Goal: Information Seeking & Learning: Find specific fact

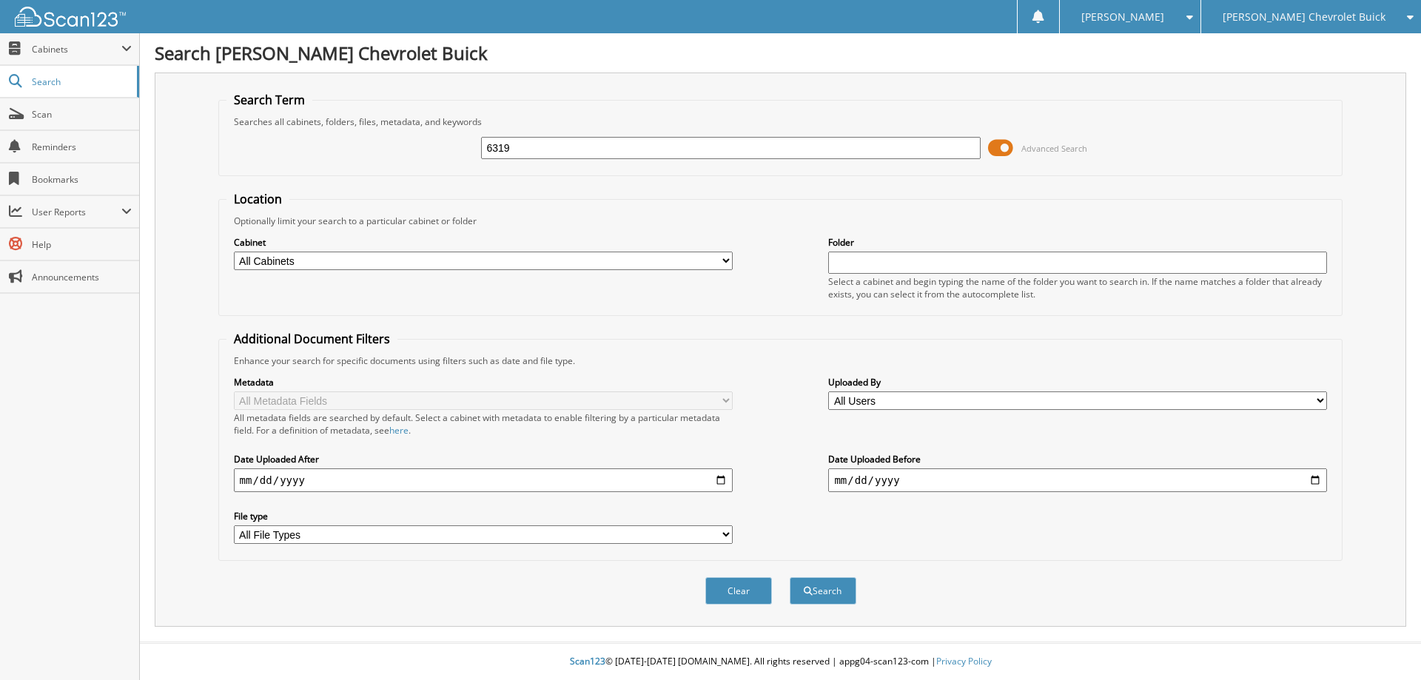
type input "6319"
click at [789, 577] on button "Search" at bounding box center [822, 590] width 67 height 27
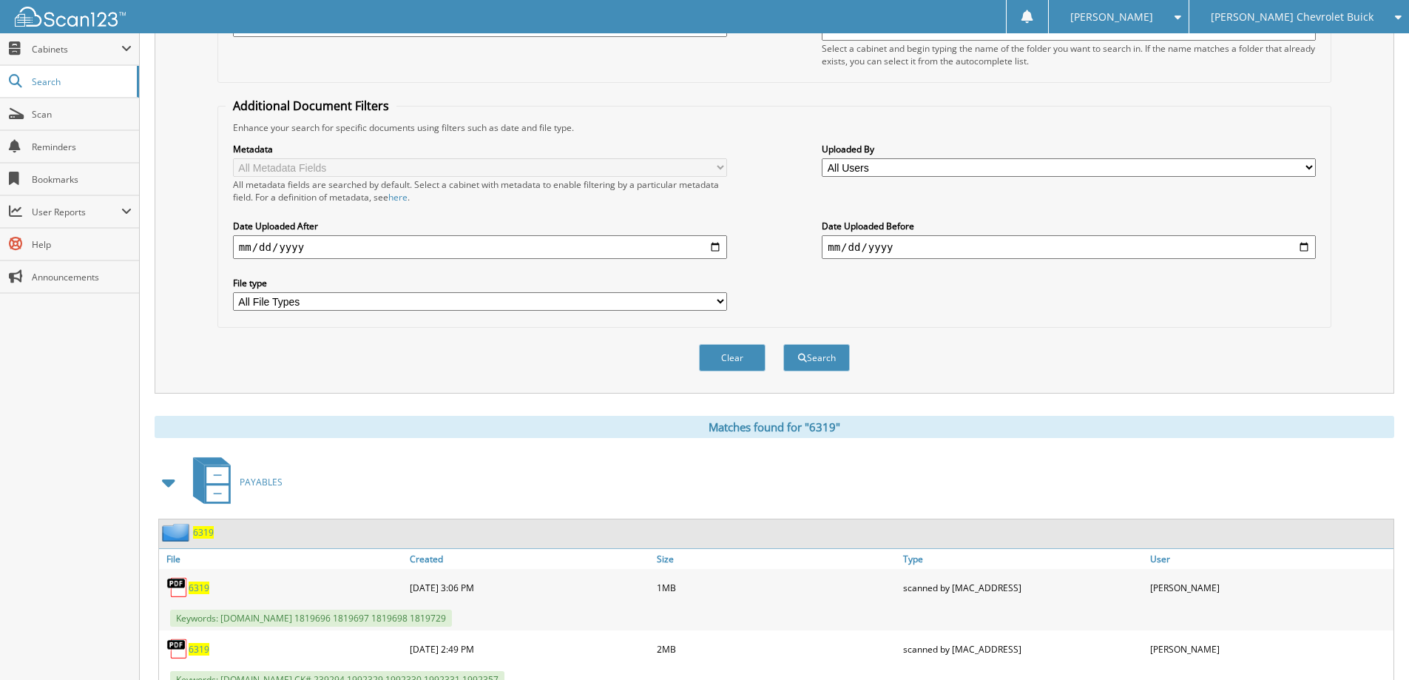
scroll to position [296, 0]
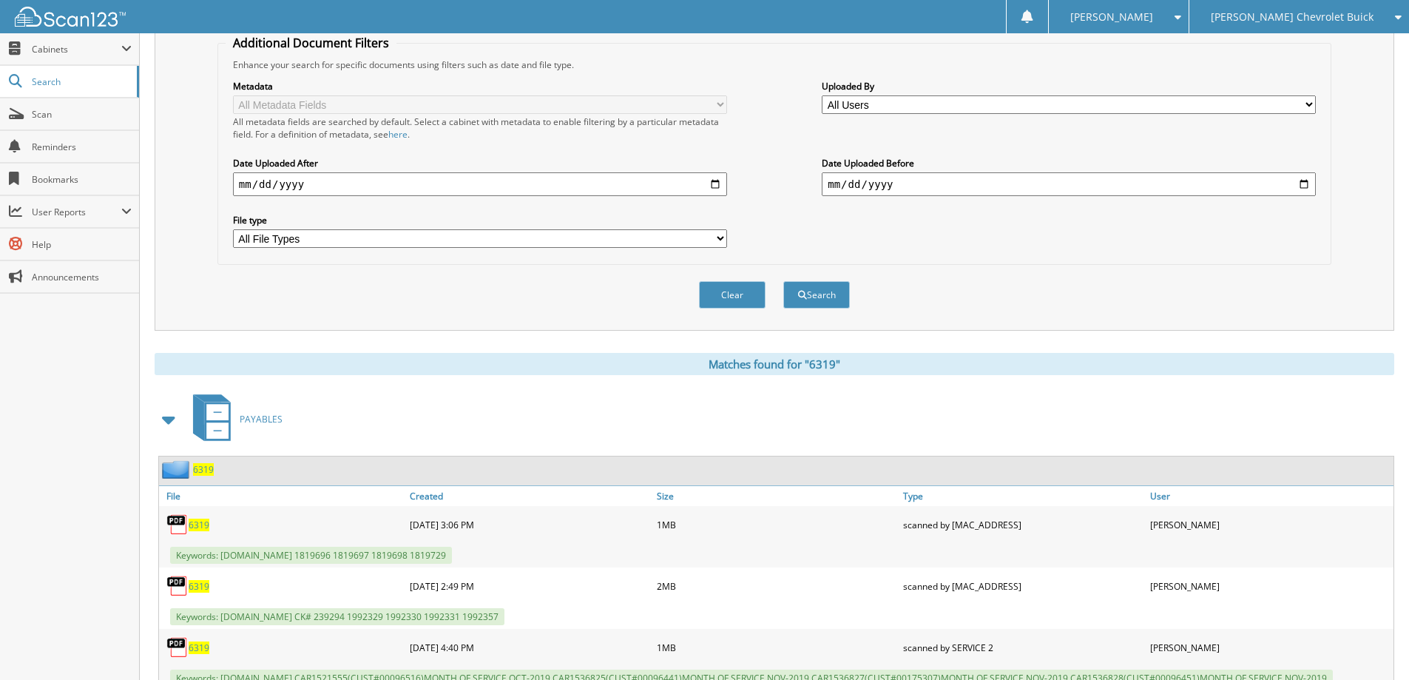
click at [204, 466] on span "6319" at bounding box center [203, 469] width 21 height 13
